Goal: Book appointment/travel/reservation

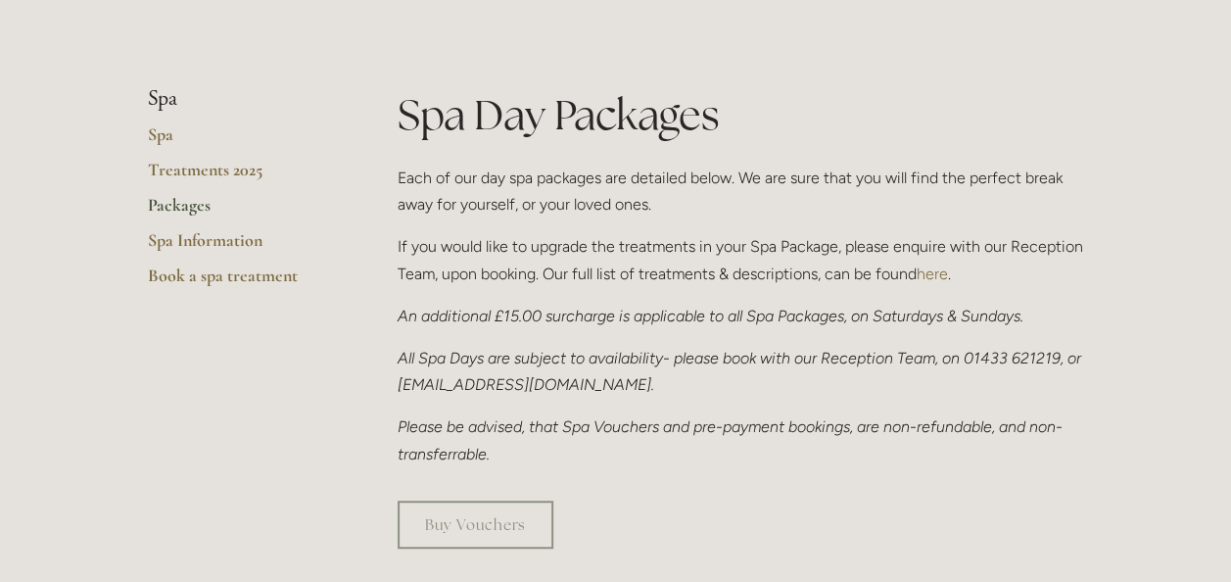
scroll to position [392, 0]
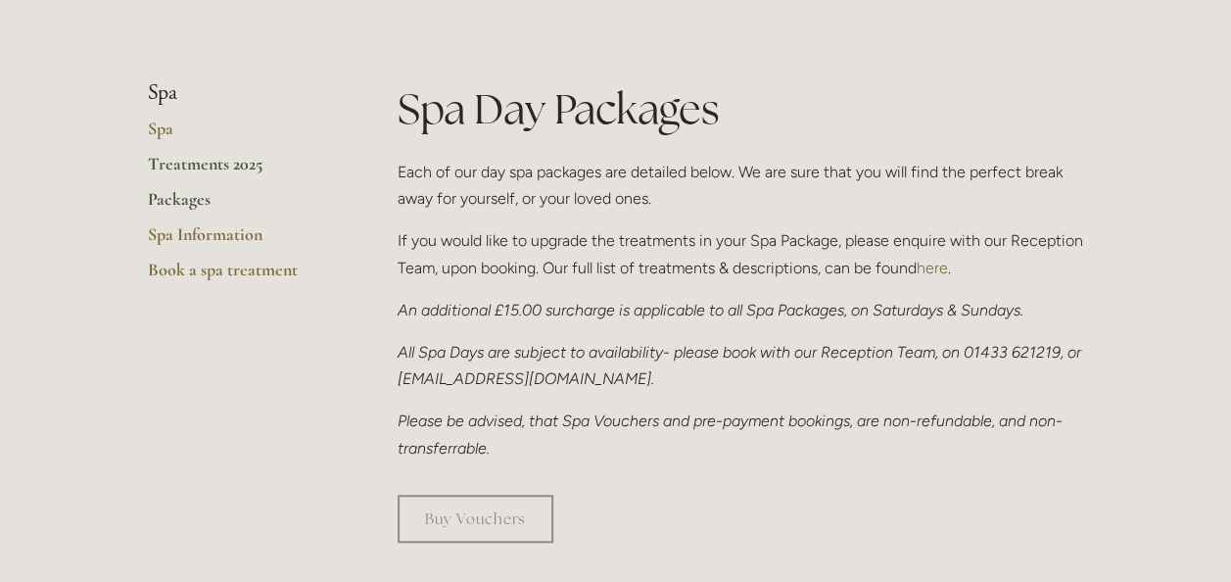
click at [185, 165] on link "Treatments 2025" at bounding box center [241, 170] width 187 height 35
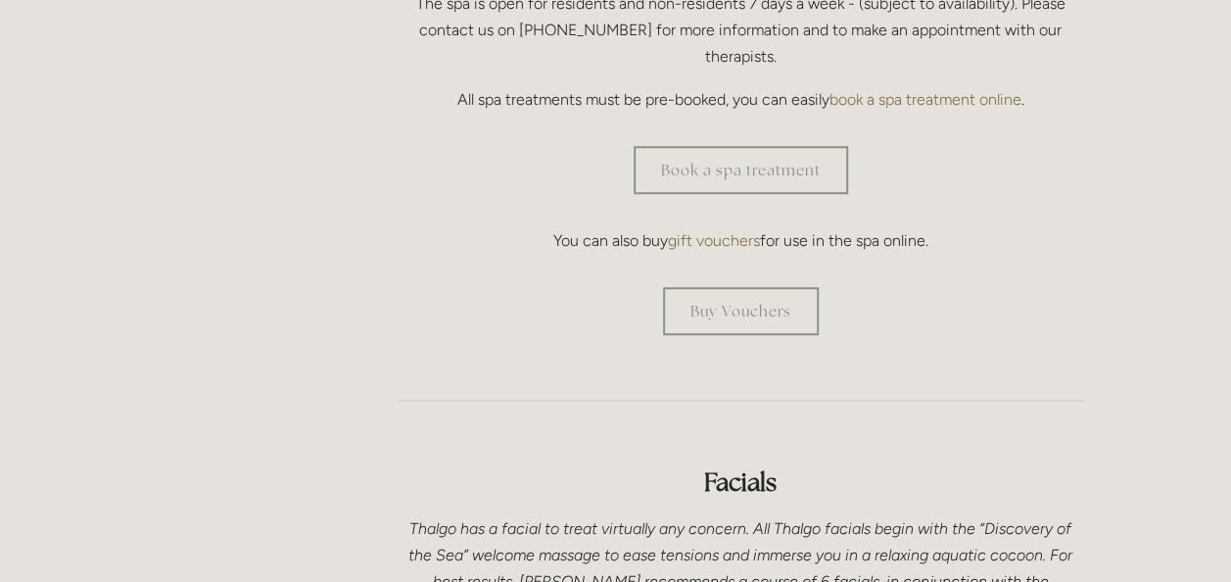
scroll to position [685, 0]
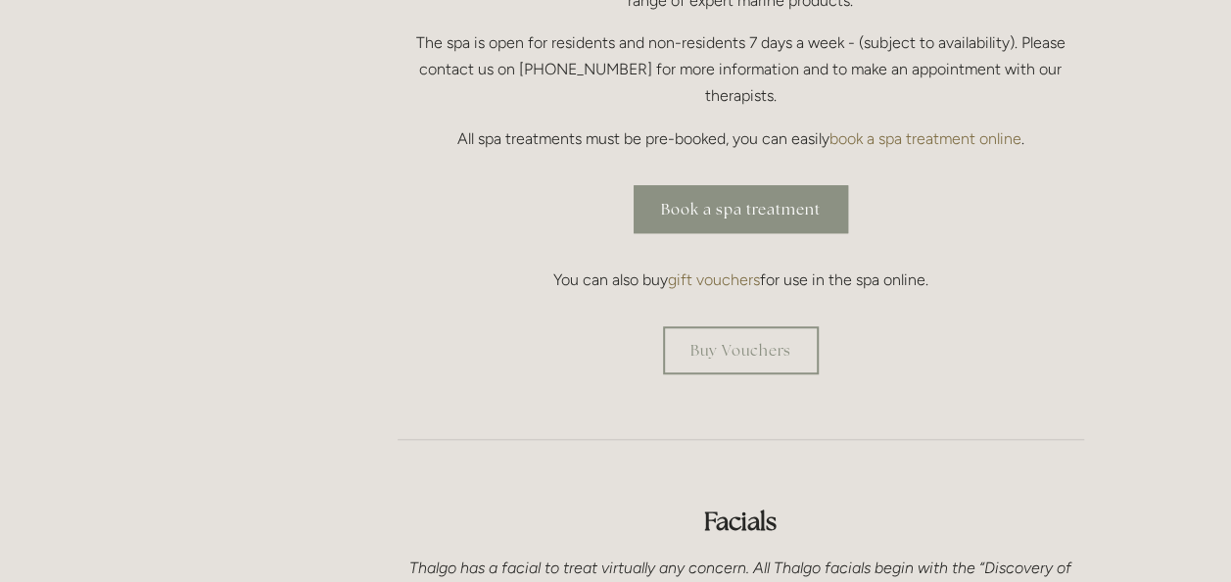
click at [731, 185] on link "Book a spa treatment" at bounding box center [740, 209] width 214 height 48
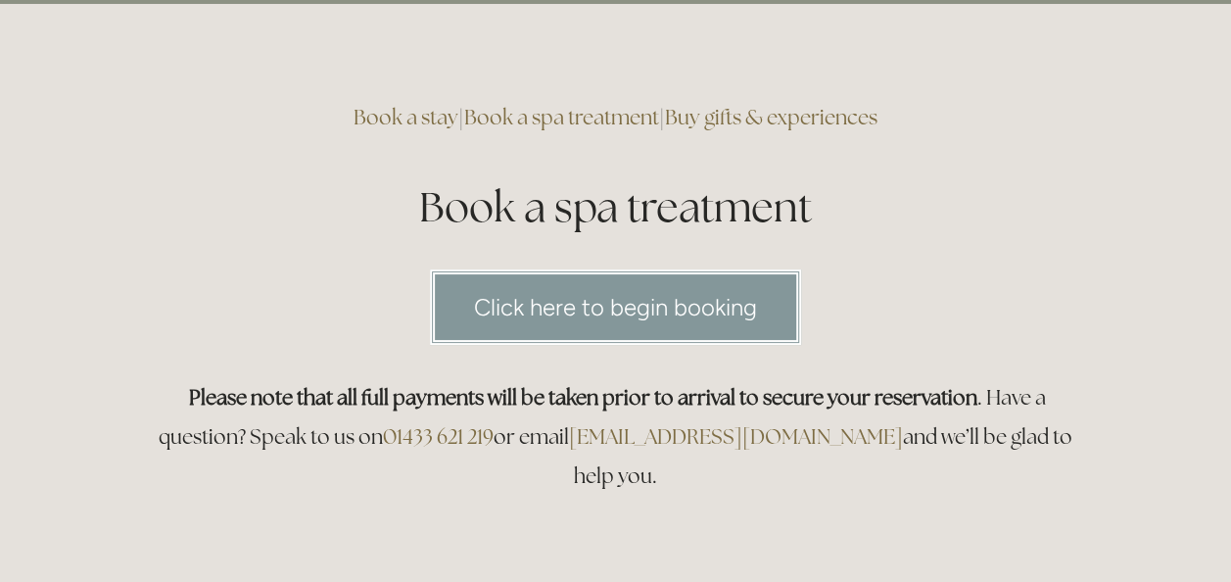
scroll to position [98, 0]
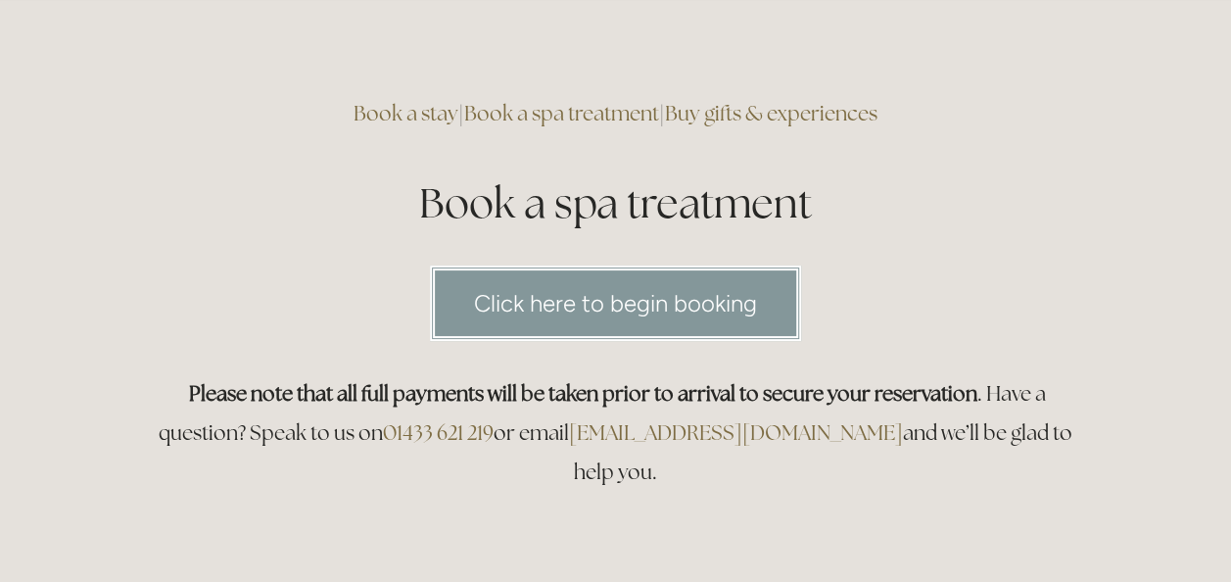
click at [667, 299] on link "Click here to begin booking" at bounding box center [615, 302] width 371 height 75
